Goal: Task Accomplishment & Management: Manage account settings

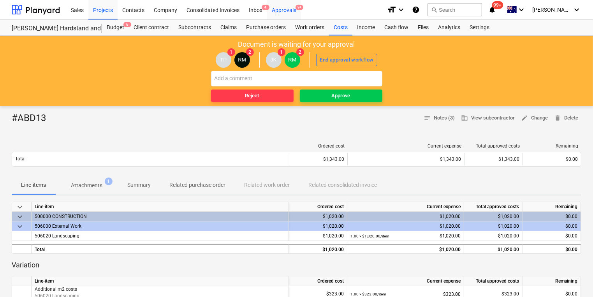
click at [294, 10] on div "Approvals 9+" at bounding box center [284, 10] width 34 height 20
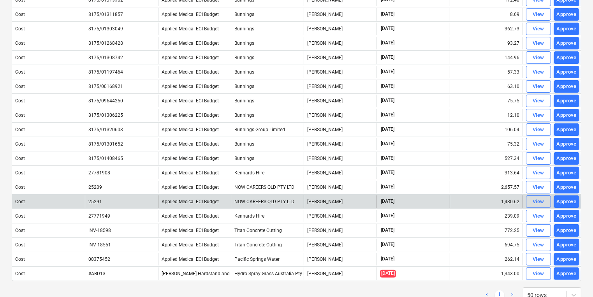
scroll to position [121, 0]
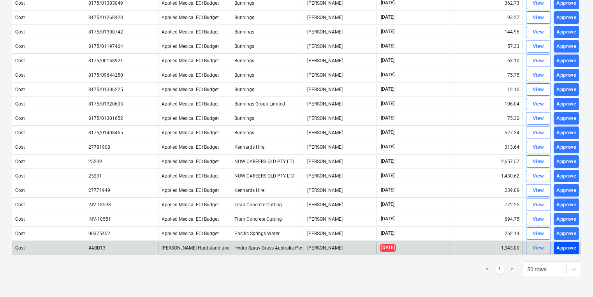
click at [564, 244] on div "Approve" at bounding box center [567, 248] width 20 height 9
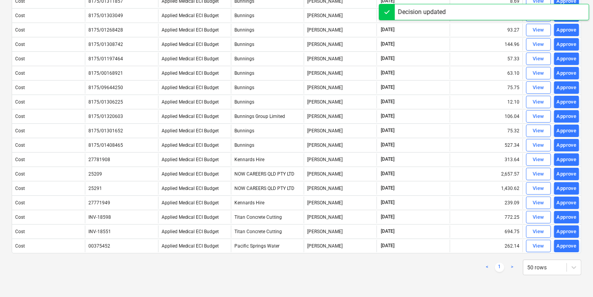
scroll to position [107, 0]
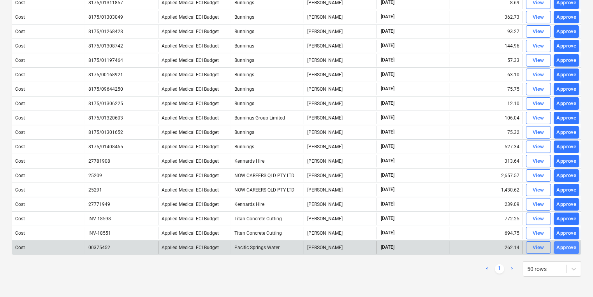
click at [572, 244] on div "Approve" at bounding box center [567, 247] width 20 height 9
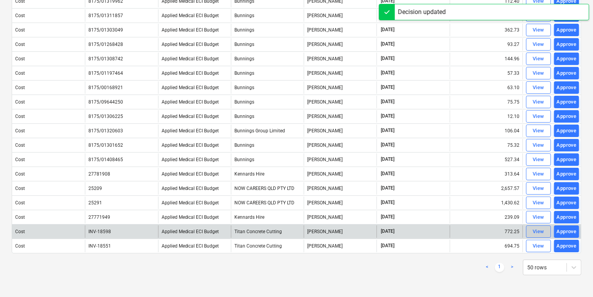
scroll to position [93, 0]
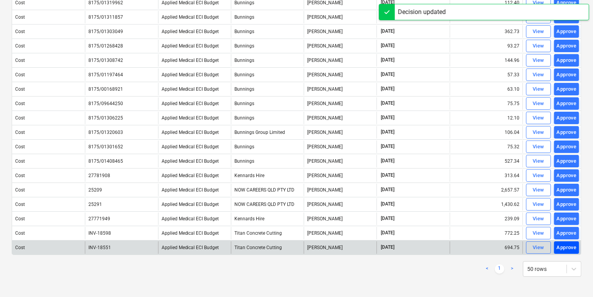
click at [566, 243] on div "Approve" at bounding box center [567, 247] width 20 height 9
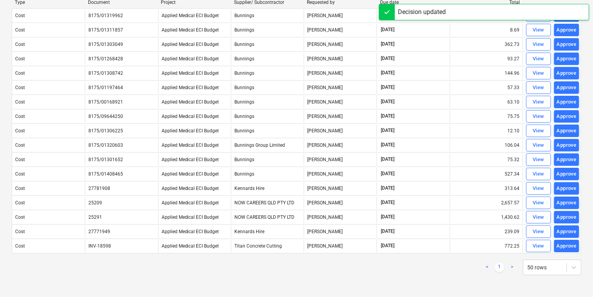
scroll to position [79, 0]
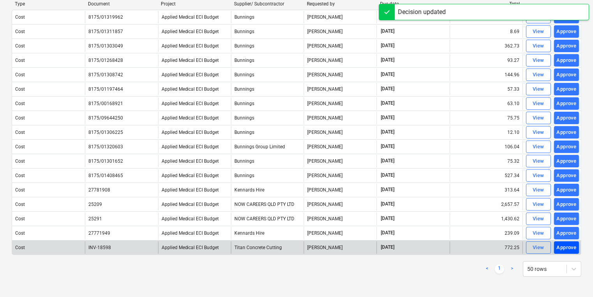
click at [564, 243] on div "Approve" at bounding box center [567, 247] width 20 height 9
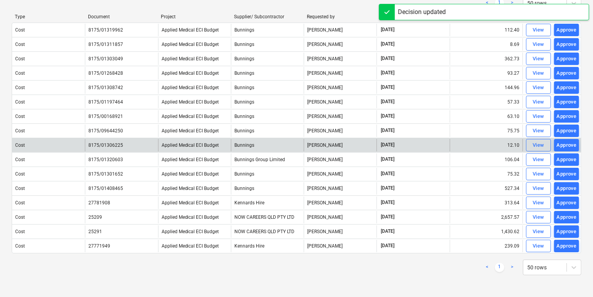
scroll to position [64, 0]
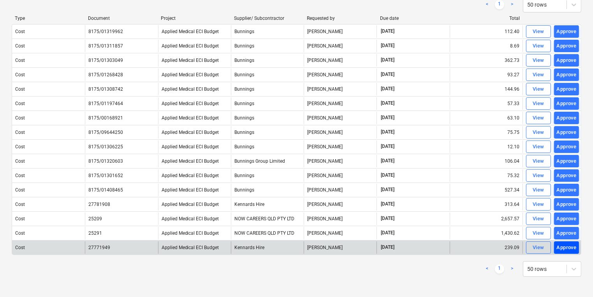
click at [565, 246] on div "Approve" at bounding box center [567, 247] width 20 height 9
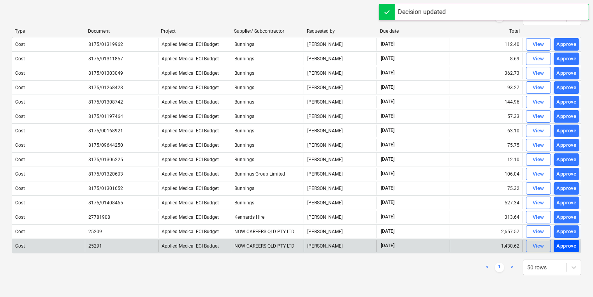
scroll to position [50, 0]
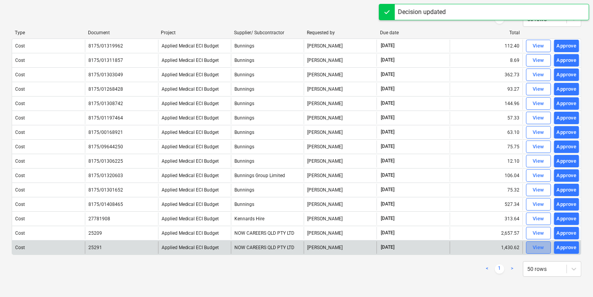
click at [535, 244] on div "View" at bounding box center [539, 247] width 12 height 9
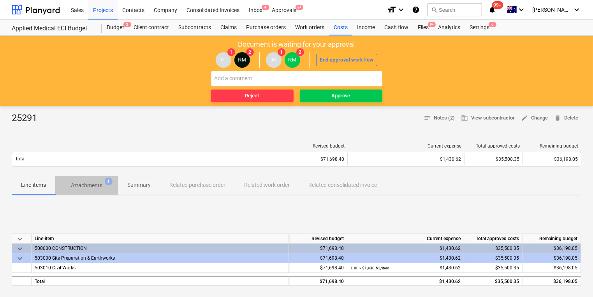
click at [88, 182] on p "Attachments" at bounding box center [87, 185] width 32 height 8
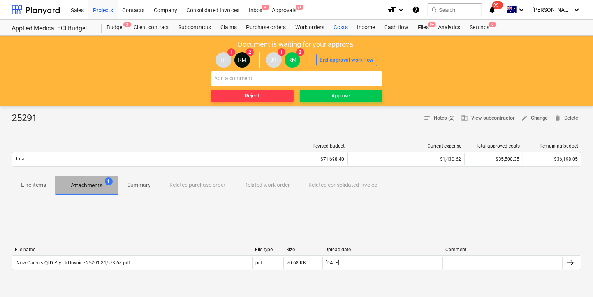
click at [91, 185] on p "Attachments" at bounding box center [87, 185] width 32 height 8
click at [104, 181] on span "Attachments 1" at bounding box center [86, 185] width 63 height 14
click at [109, 181] on span "1" at bounding box center [109, 182] width 8 height 8
click at [76, 187] on p "Attachments" at bounding box center [87, 185] width 32 height 8
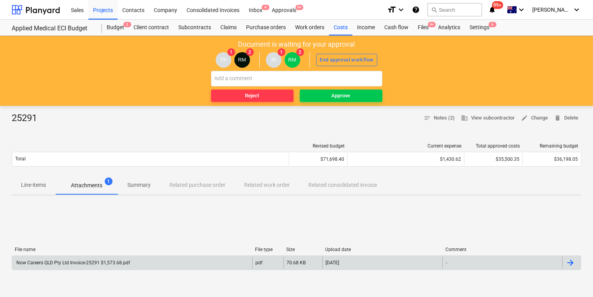
click at [116, 265] on div "Now Careers QLD Pty Ltd Invoice-25291 $1,573.68.pdf" at bounding box center [72, 262] width 115 height 5
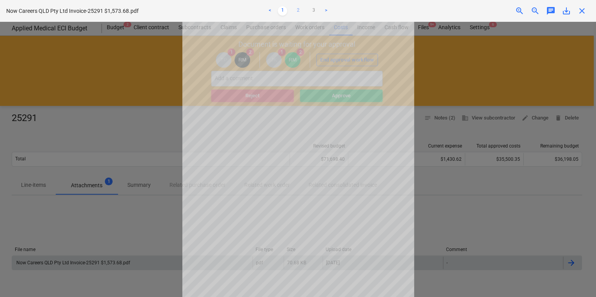
click at [296, 9] on link "2" at bounding box center [297, 10] width 9 height 9
click at [314, 9] on link "3" at bounding box center [313, 10] width 9 height 9
click at [582, 9] on span "close" at bounding box center [581, 10] width 9 height 9
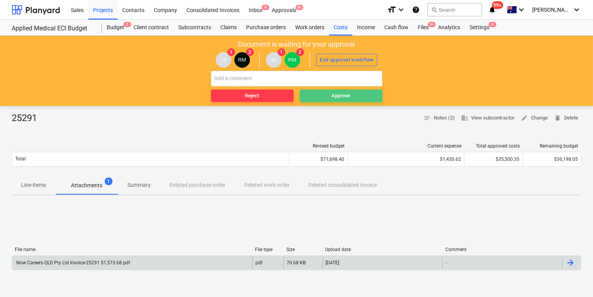
click at [338, 95] on div "Approve" at bounding box center [341, 95] width 19 height 9
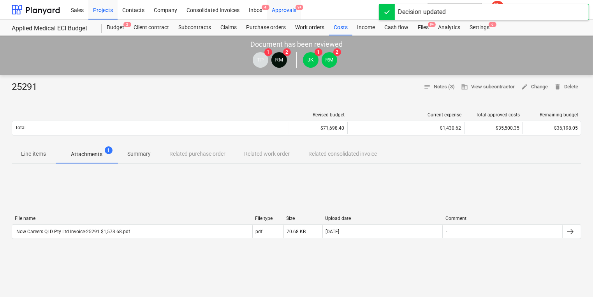
click at [285, 11] on div "Approvals 9+" at bounding box center [284, 10] width 34 height 20
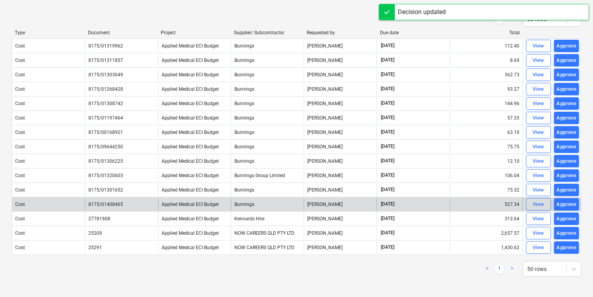
scroll to position [36, 0]
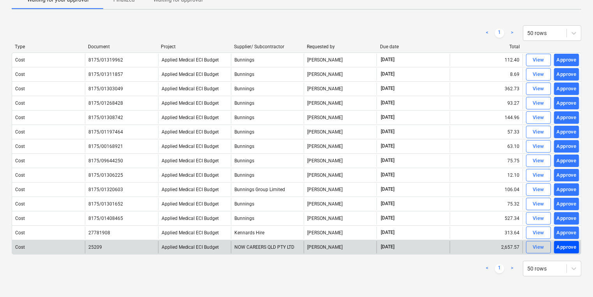
click at [561, 244] on div "Approve" at bounding box center [567, 247] width 20 height 9
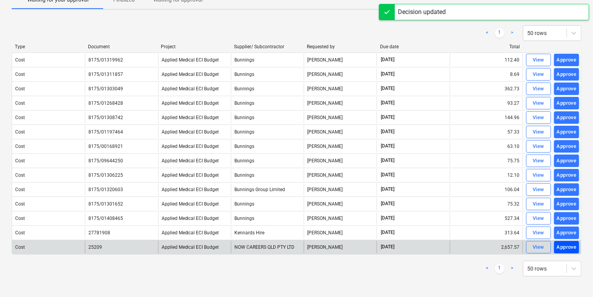
scroll to position [21, 0]
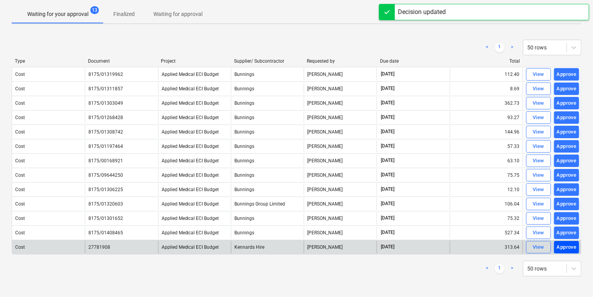
click at [566, 247] on div "Approve" at bounding box center [567, 247] width 20 height 9
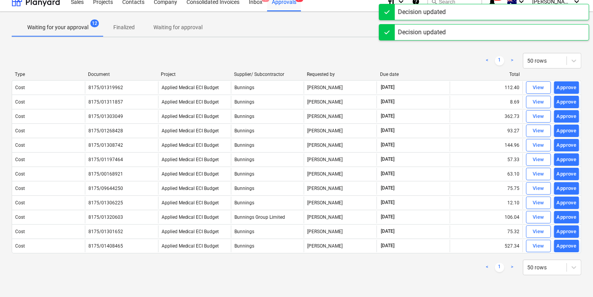
scroll to position [7, 0]
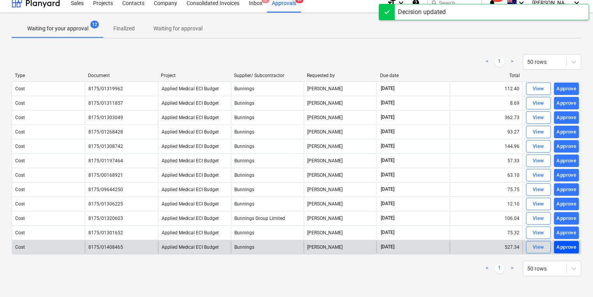
click at [567, 243] on div "Approve" at bounding box center [567, 247] width 20 height 9
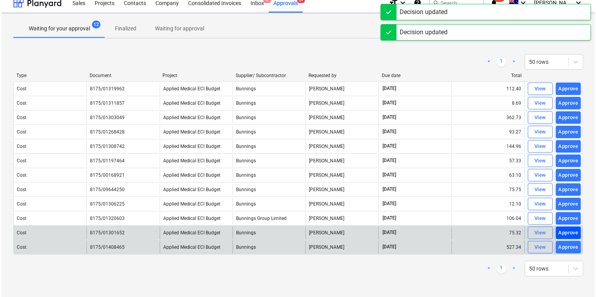
scroll to position [0, 0]
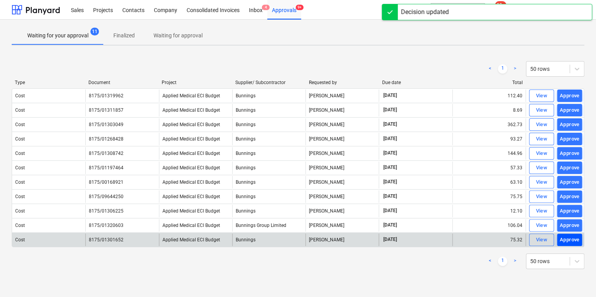
click at [567, 238] on div "Approve" at bounding box center [569, 240] width 20 height 9
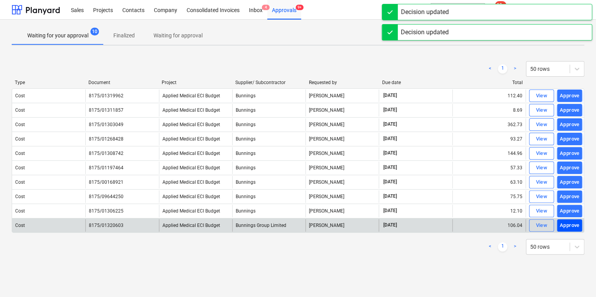
click at [566, 226] on div "Approve" at bounding box center [569, 225] width 20 height 9
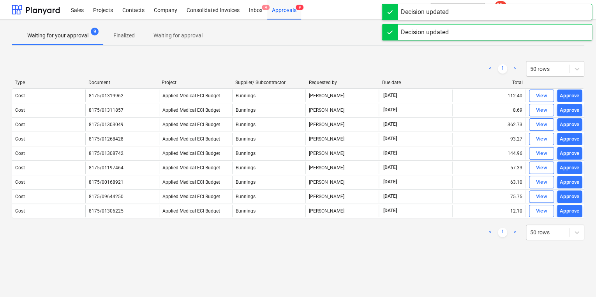
click at [567, 223] on div "< 1 > 50 rows" at bounding box center [298, 233] width 572 height 22
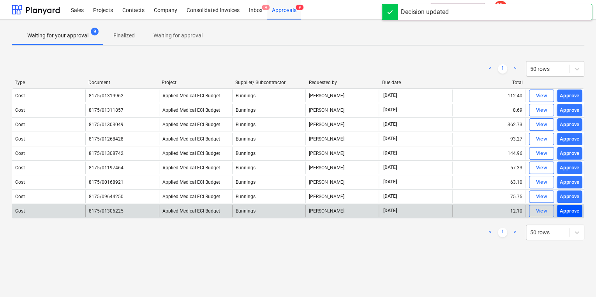
click at [566, 210] on div "Approve" at bounding box center [569, 211] width 20 height 9
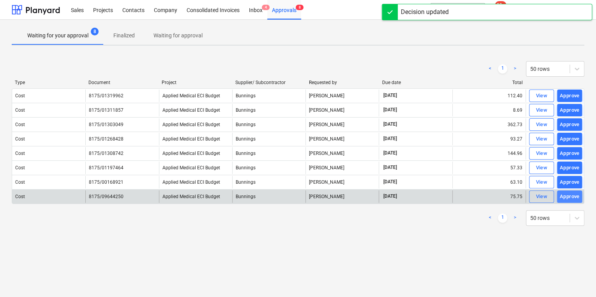
click at [568, 198] on div "Approve" at bounding box center [569, 196] width 20 height 9
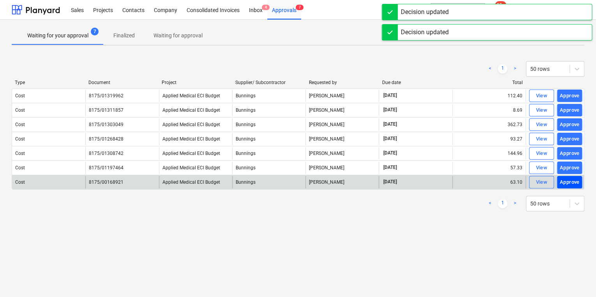
click at [570, 178] on div "Approve" at bounding box center [569, 182] width 20 height 9
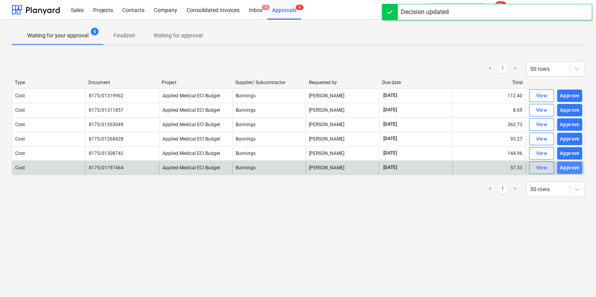
click at [573, 168] on div "Approve" at bounding box center [569, 168] width 20 height 9
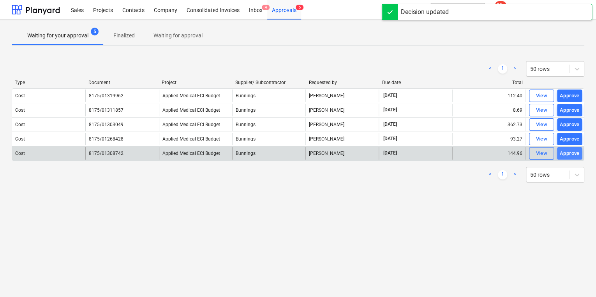
click at [562, 154] on div "Approve" at bounding box center [569, 153] width 20 height 9
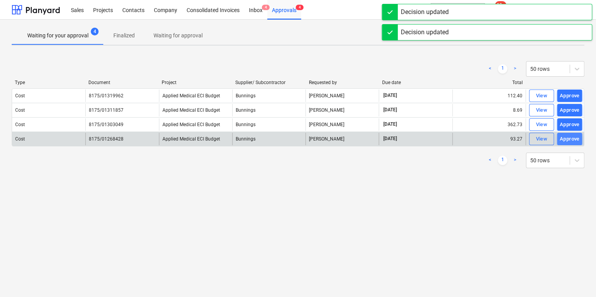
click at [570, 138] on div "Approve" at bounding box center [569, 139] width 20 height 9
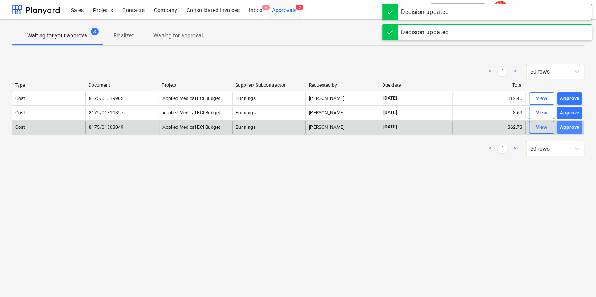
click at [571, 129] on div "Approve" at bounding box center [569, 127] width 20 height 9
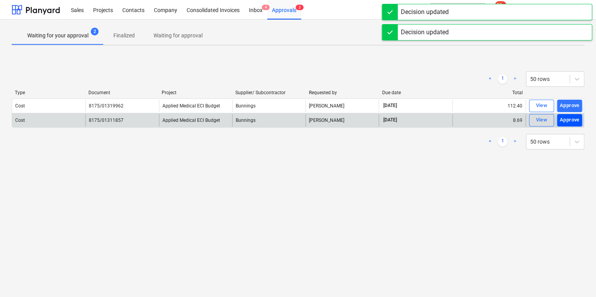
click at [568, 116] on div "Approve" at bounding box center [569, 120] width 20 height 9
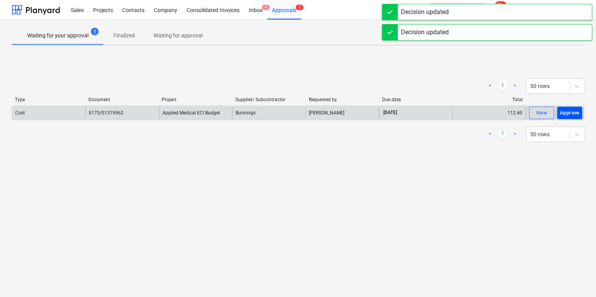
click at [573, 109] on div "Approve" at bounding box center [569, 113] width 20 height 9
